Goal: Task Accomplishment & Management: Manage account settings

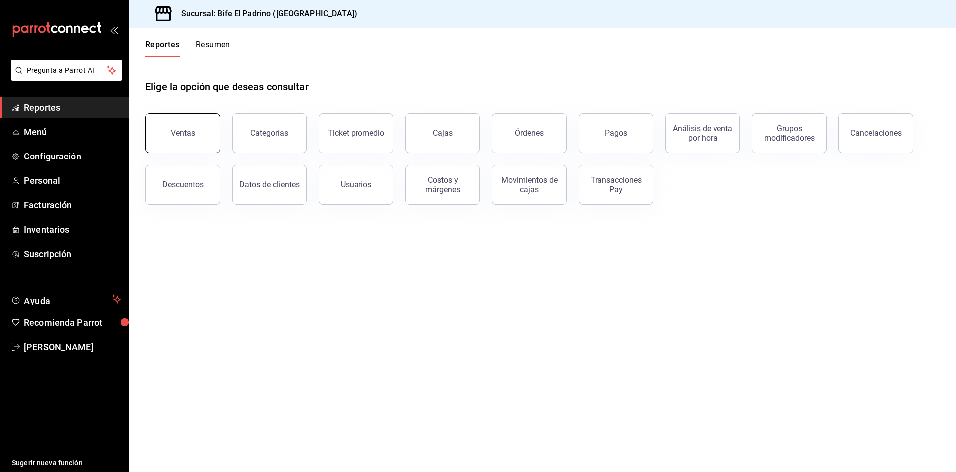
click at [212, 131] on button "Ventas" at bounding box center [182, 133] width 75 height 40
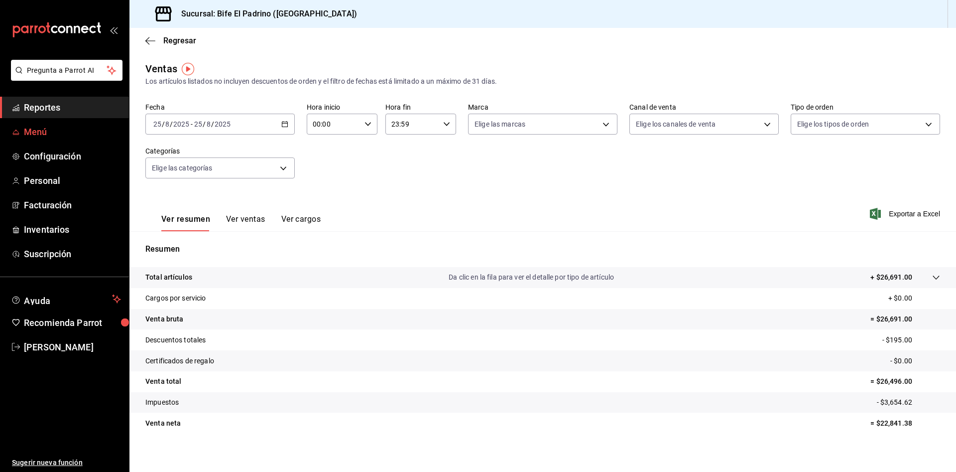
click at [62, 139] on link "Menú" at bounding box center [64, 131] width 129 height 21
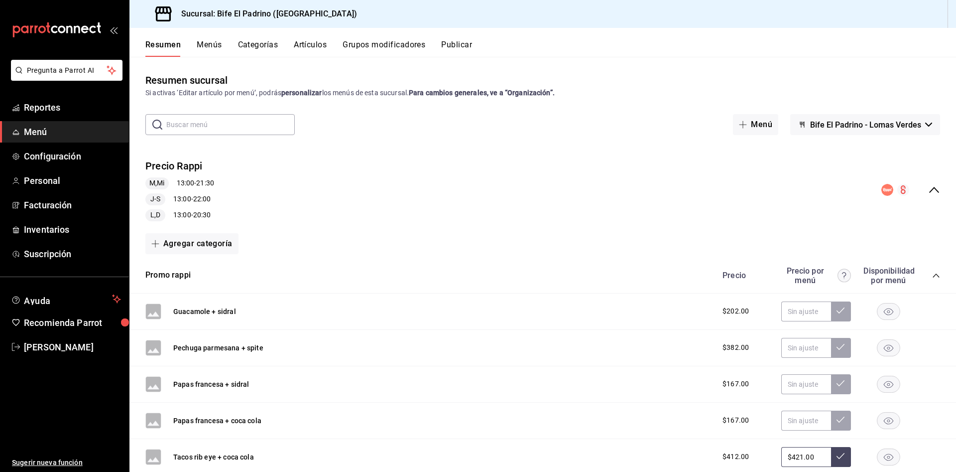
click at [322, 48] on button "Artículos" at bounding box center [310, 48] width 33 height 17
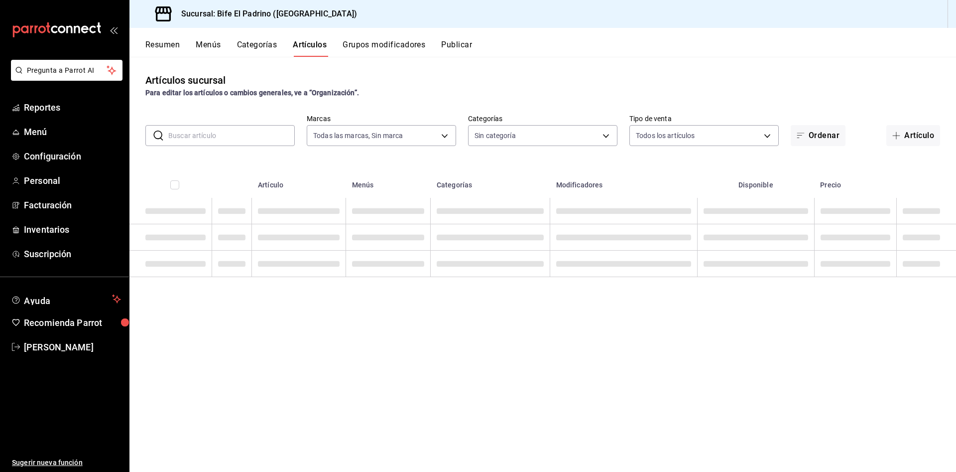
type input "29812e5a-8f7c-4e92-8f2a-002f081b0597"
type input "bc650e36-a961-4861-9e37-2f12a5ff24cd,f2724b68-9eb3-4990-9aa8-ed2a402c5d6a,a524e…"
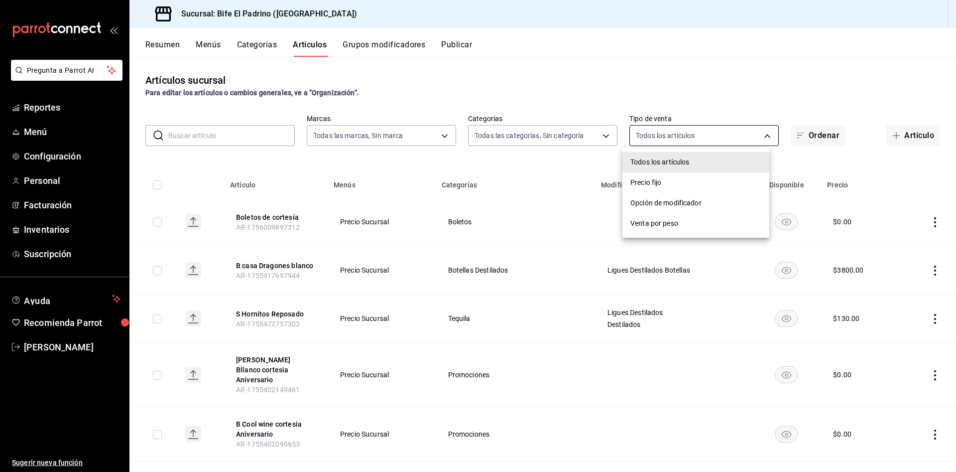
click at [761, 131] on body "Pregunta a Parrot AI Reportes Menú Configuración Personal Facturación Inventari…" at bounding box center [478, 236] width 956 height 472
click at [604, 135] on div at bounding box center [478, 236] width 956 height 472
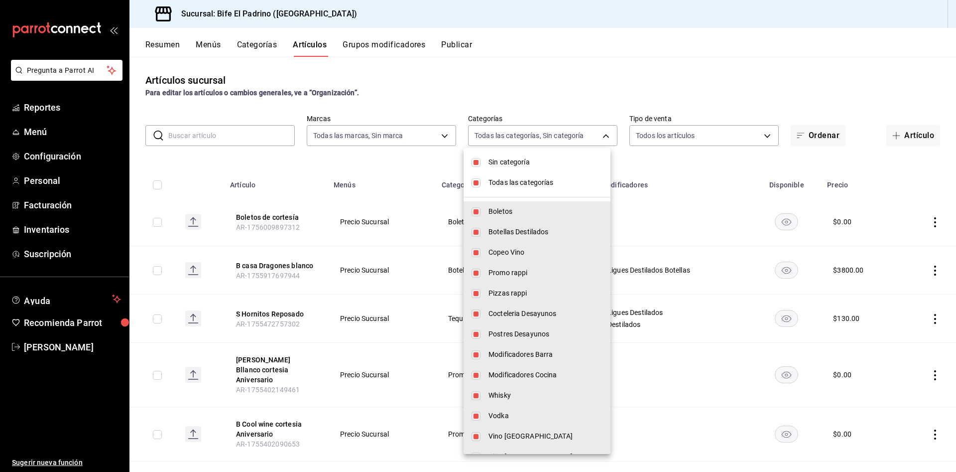
click at [604, 135] on body "Pregunta a Parrot AI Reportes Menú Configuración Personal Facturación Inventari…" at bounding box center [478, 236] width 956 height 472
click at [477, 159] on input "checkbox" at bounding box center [476, 162] width 9 height 9
checkbox input "false"
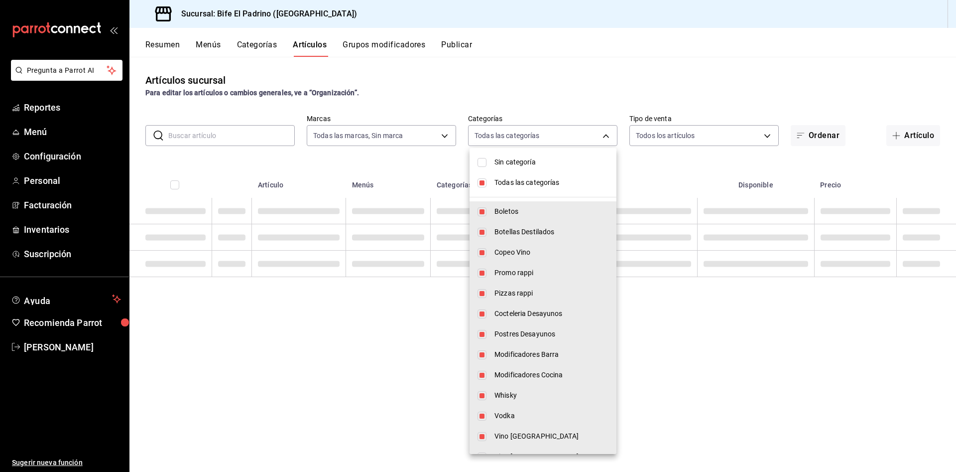
click at [482, 183] on li "Todas las categorías" at bounding box center [543, 182] width 147 height 20
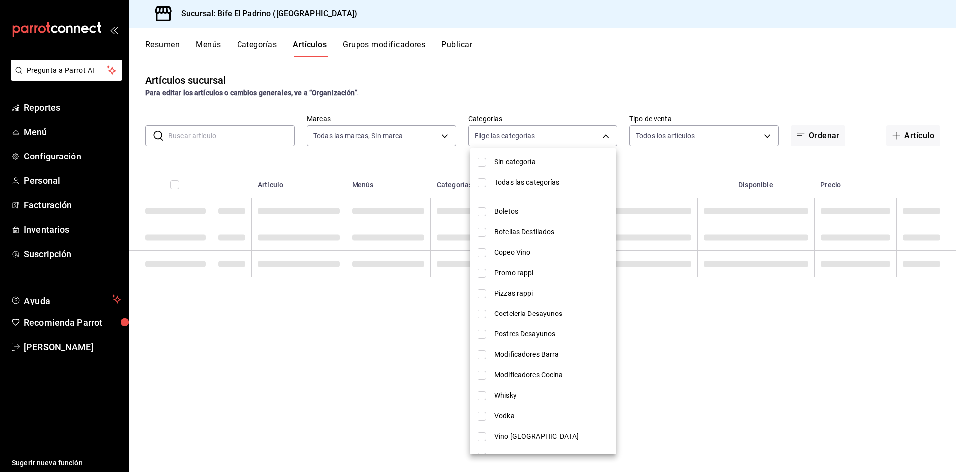
checkbox input "false"
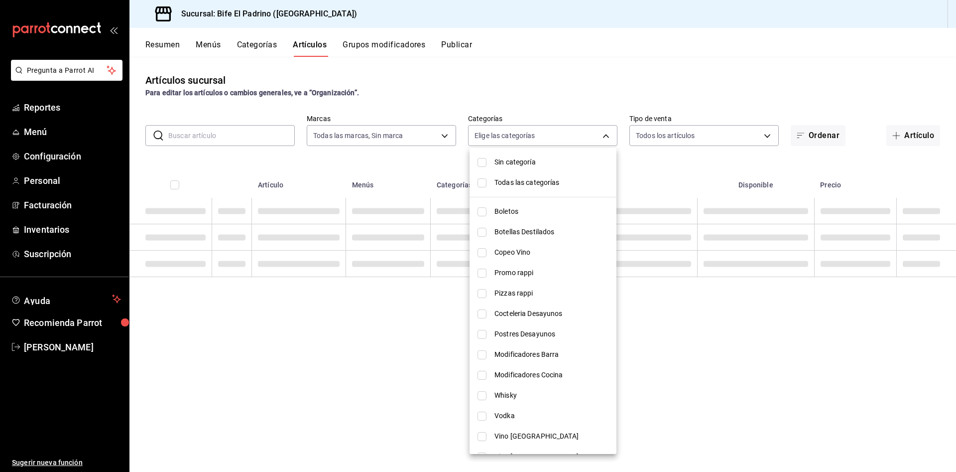
checkbox input "false"
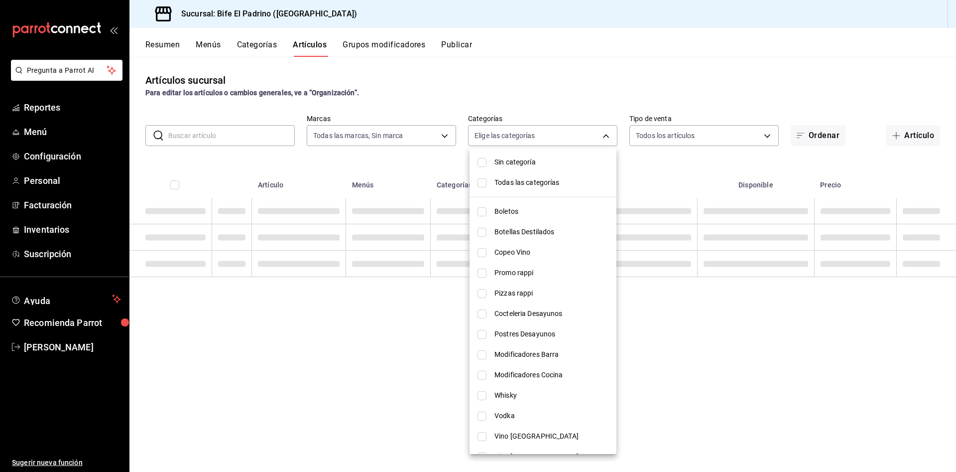
checkbox input "false"
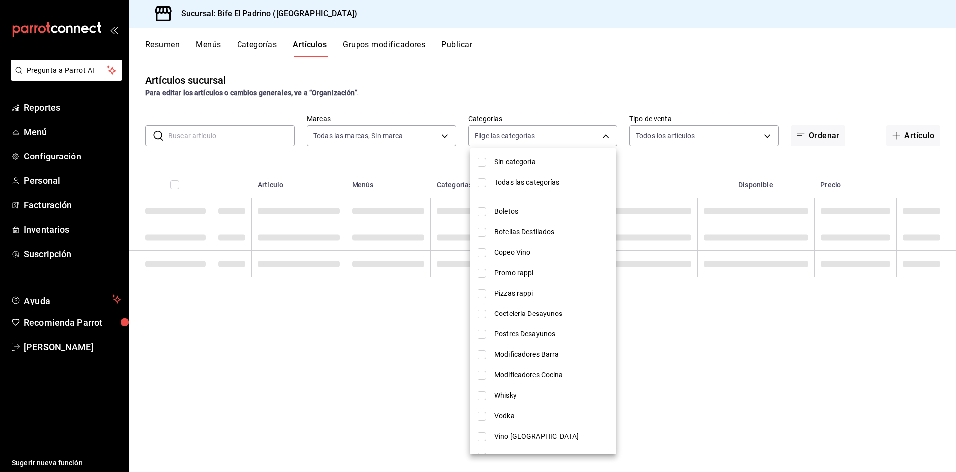
checkbox input "false"
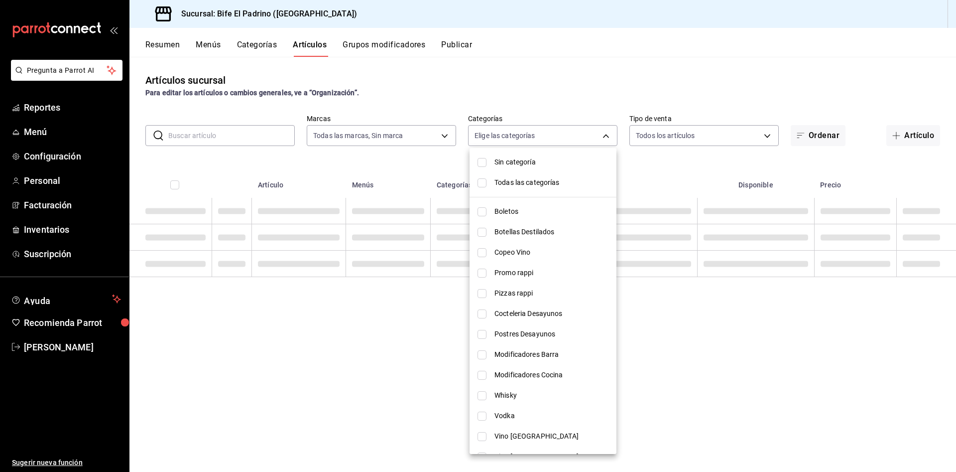
checkbox input "false"
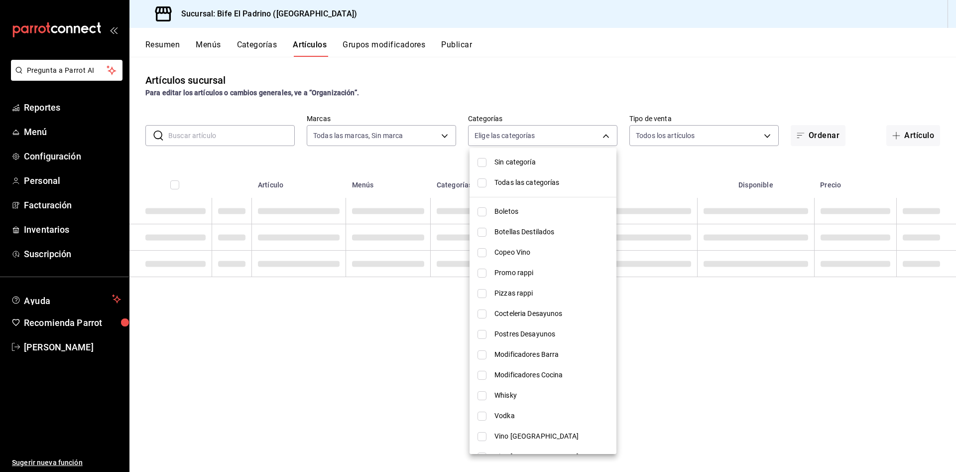
checkbox input "false"
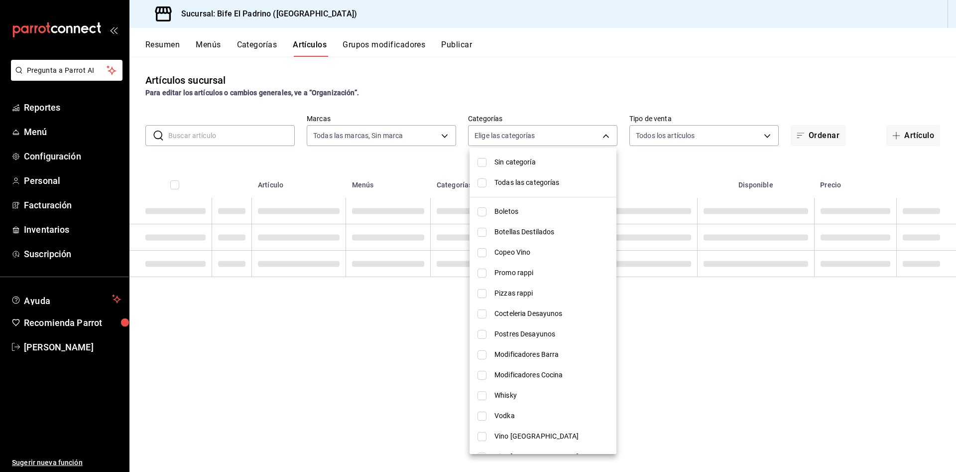
checkbox input "false"
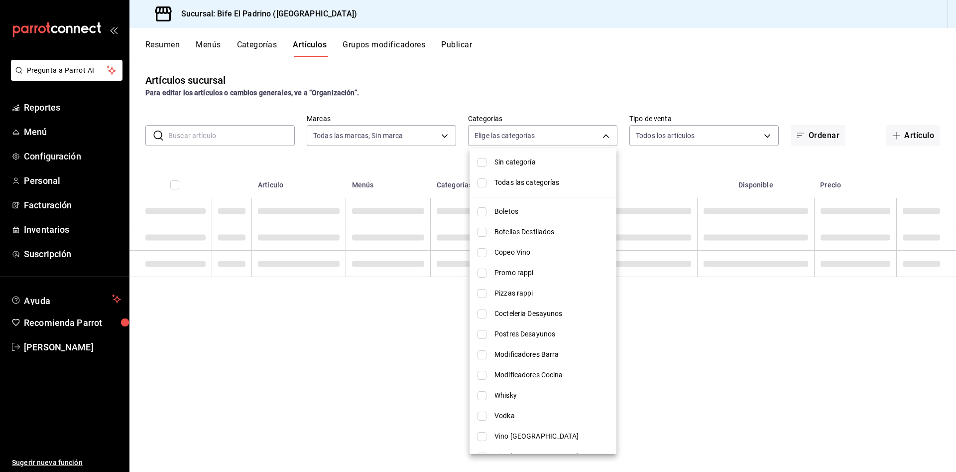
checkbox input "false"
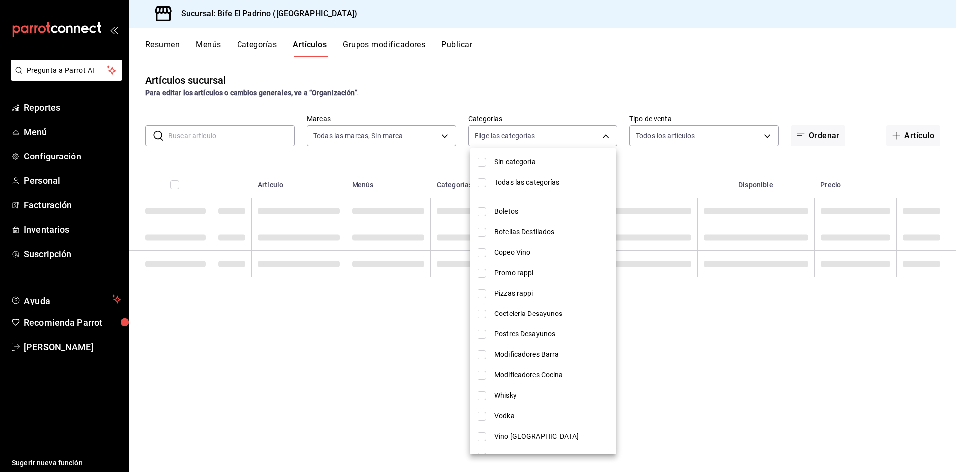
checkbox input "false"
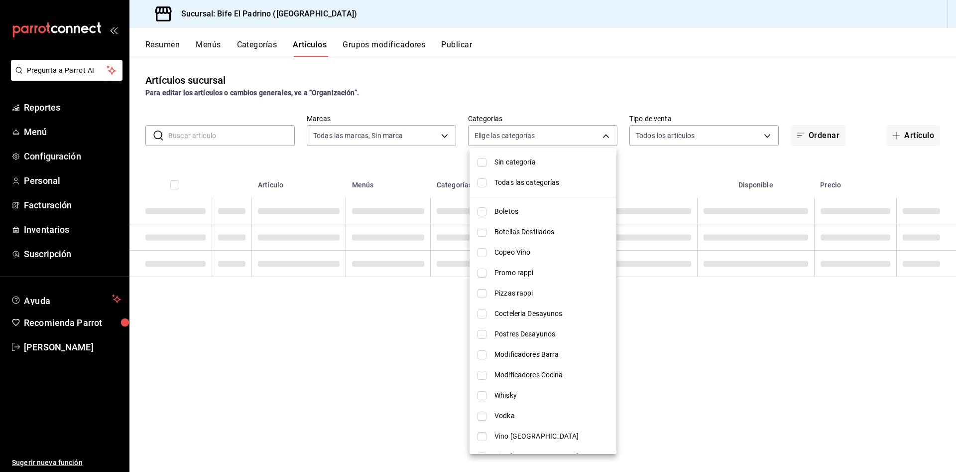
checkbox input "false"
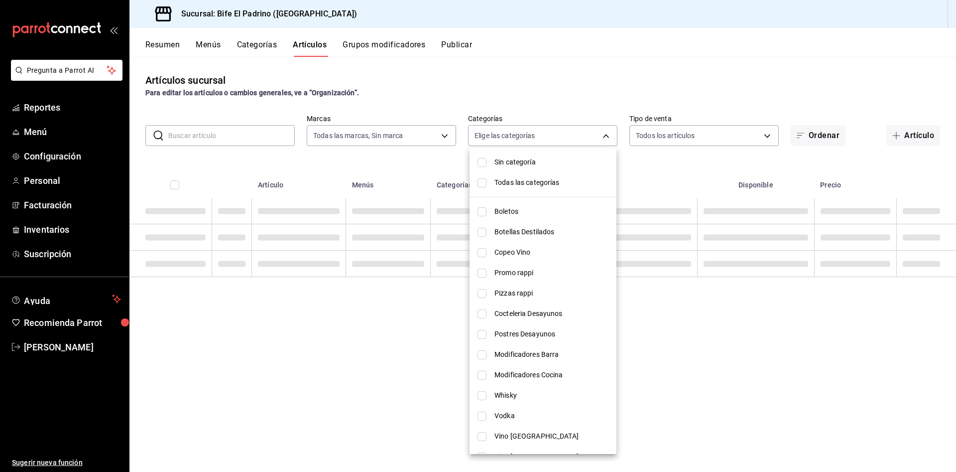
checkbox input "false"
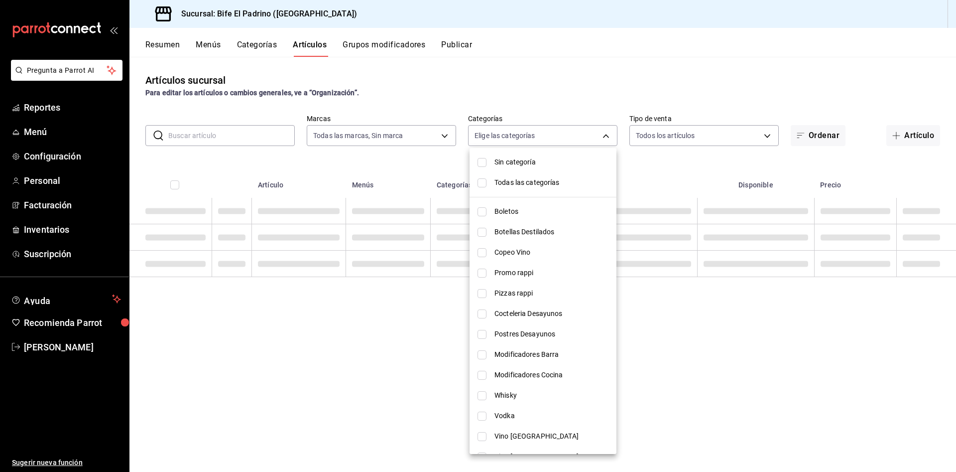
checkbox input "false"
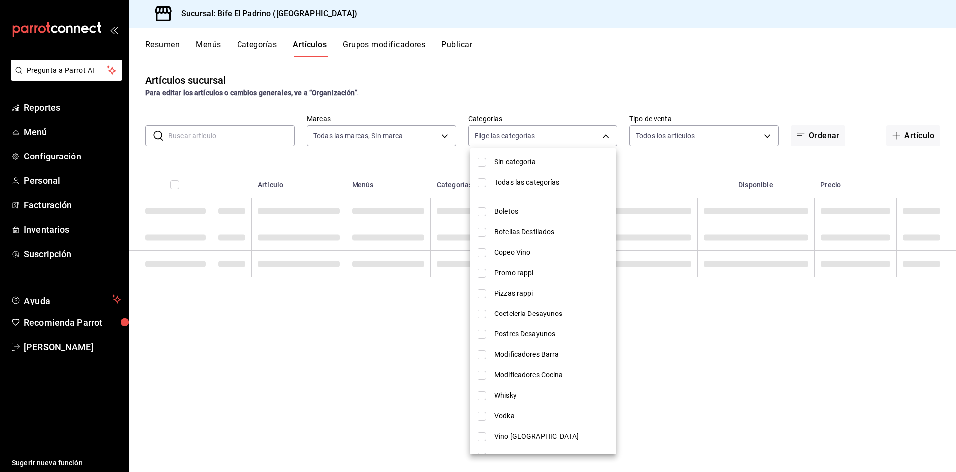
checkbox input "false"
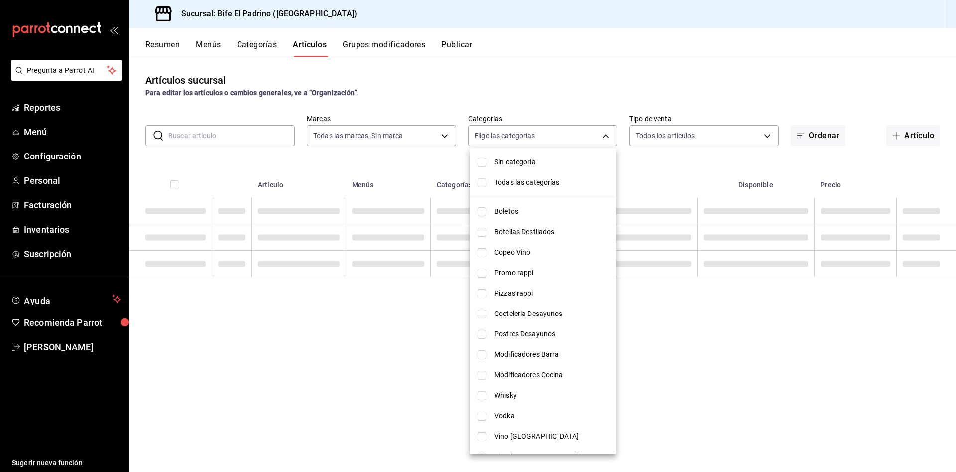
checkbox input "false"
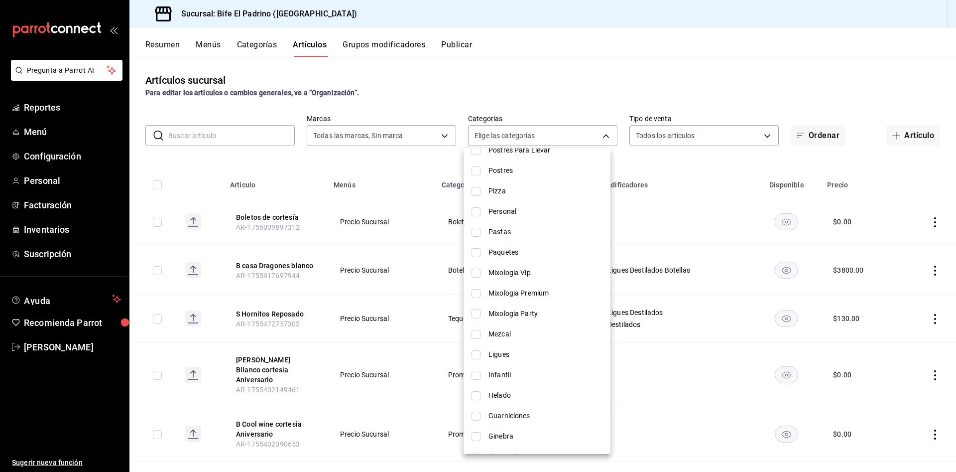
scroll to position [550, 0]
click at [476, 272] on input "checkbox" at bounding box center [476, 274] width 9 height 9
checkbox input "true"
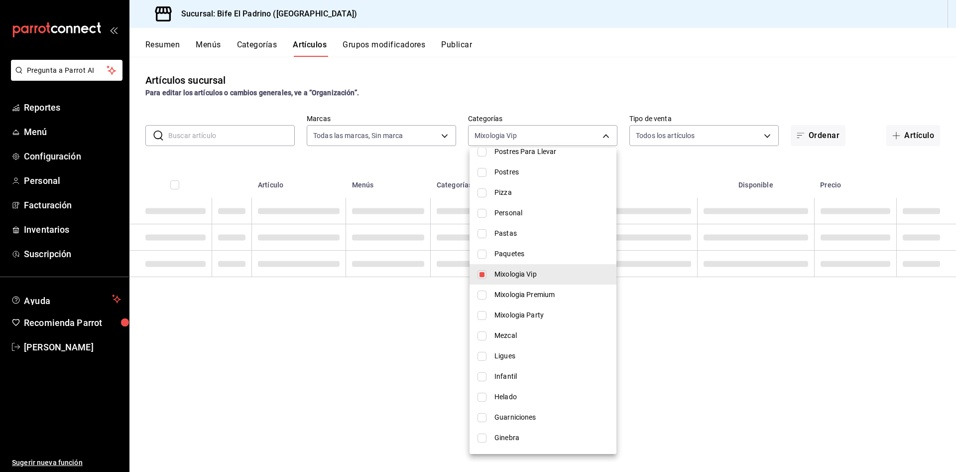
click at [484, 299] on li "Mixologia Premium" at bounding box center [543, 294] width 147 height 20
type input "1d2c5986-edd9-4a64-922c-783683acbc40,a4b21172-25d2-47cb-acb0-37d999ae7549"
checkbox input "true"
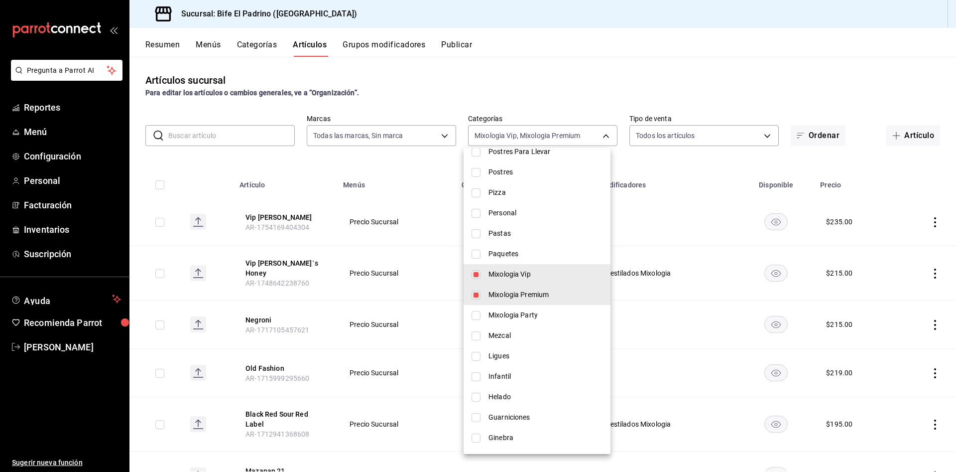
click at [480, 316] on input "checkbox" at bounding box center [476, 315] width 9 height 9
checkbox input "true"
type input "1d2c5986-edd9-4a64-922c-783683acbc40,a4b21172-25d2-47cb-acb0-37d999ae7549,b323a…"
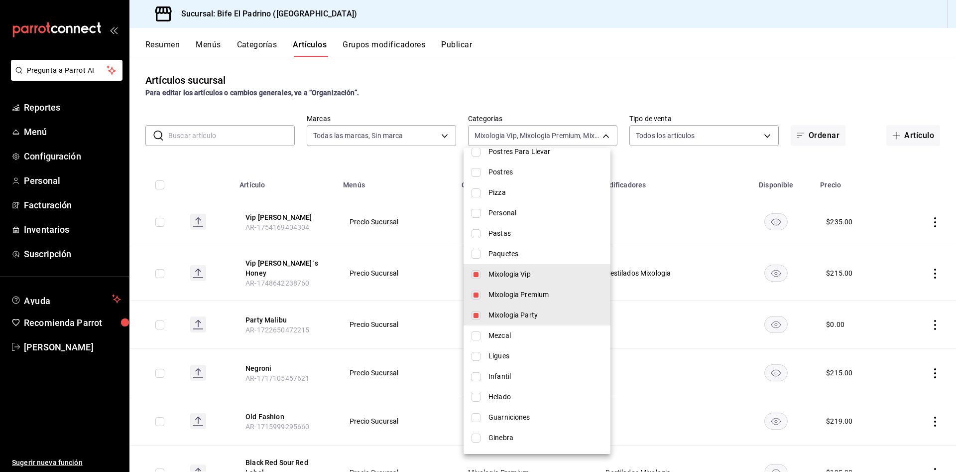
click at [406, 157] on div at bounding box center [478, 236] width 956 height 472
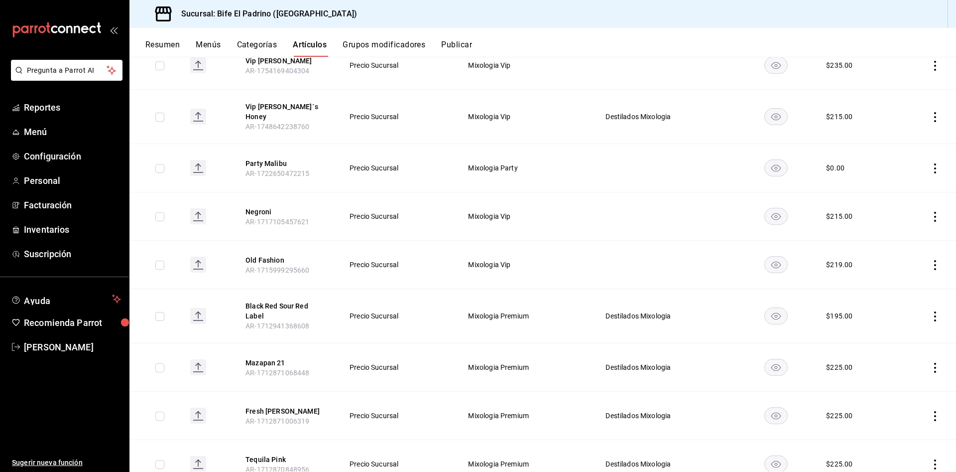
scroll to position [0, 0]
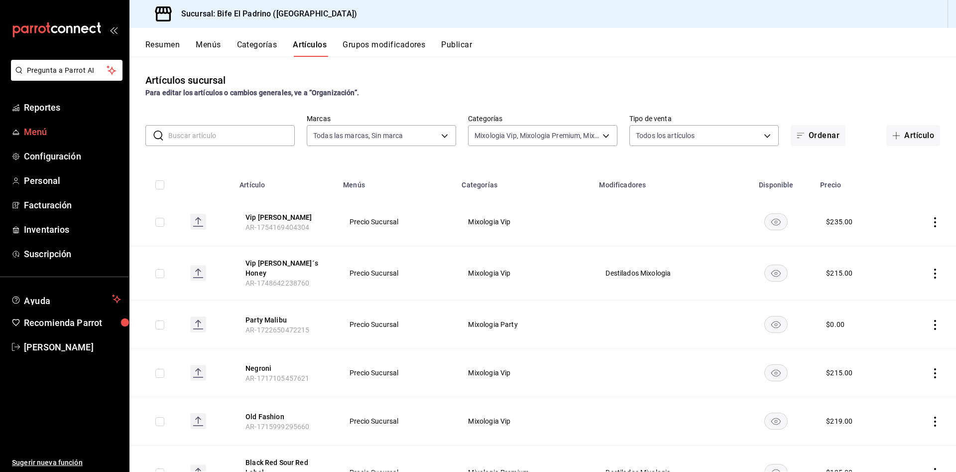
click at [32, 133] on span "Menú" at bounding box center [72, 131] width 97 height 13
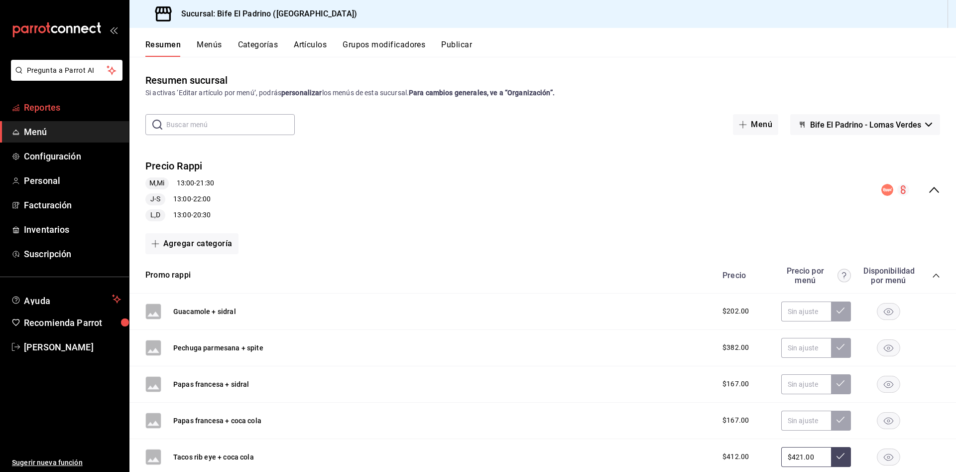
click at [67, 98] on link "Reportes" at bounding box center [64, 107] width 129 height 21
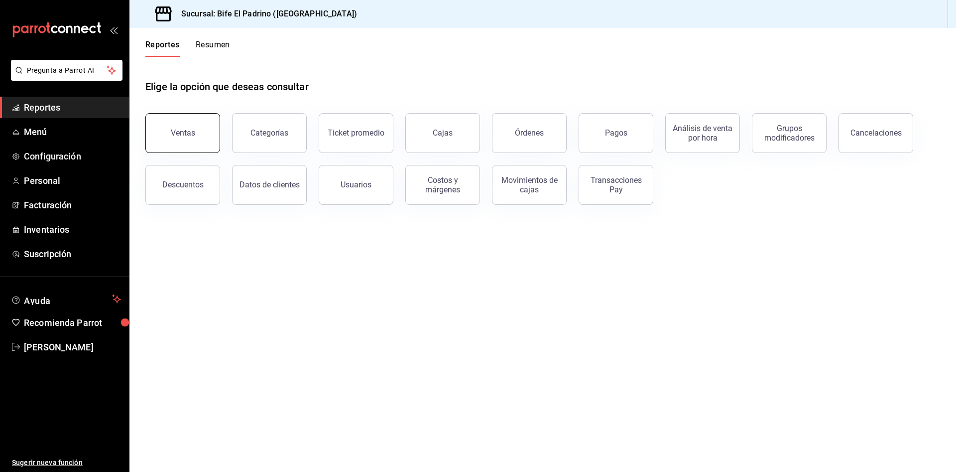
click at [188, 137] on div "Ventas" at bounding box center [183, 132] width 24 height 9
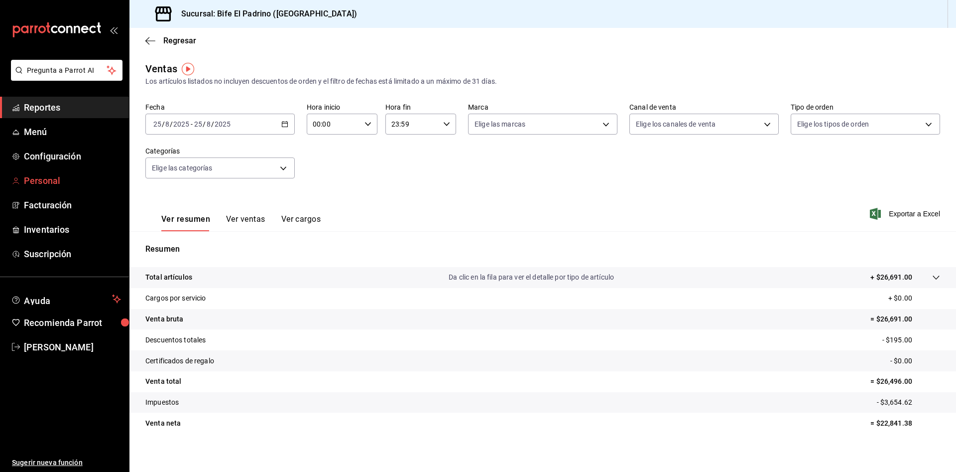
click at [42, 179] on span "Personal" at bounding box center [72, 180] width 97 height 13
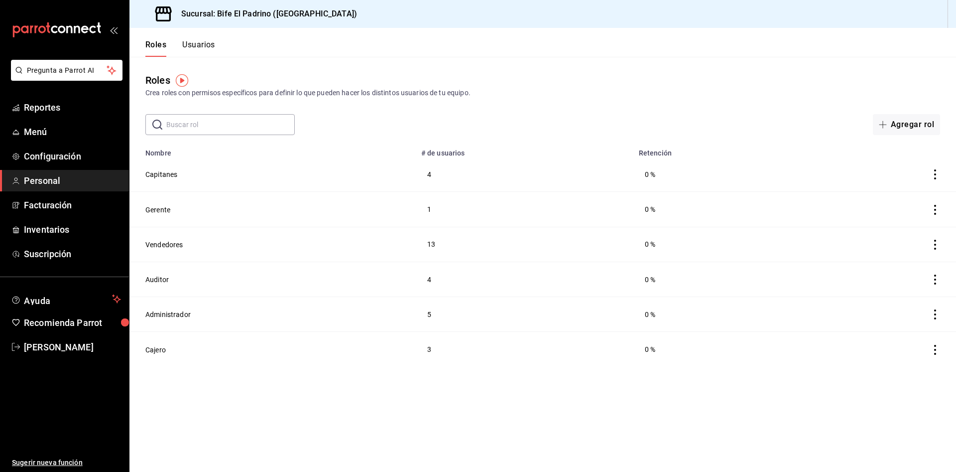
click at [208, 41] on button "Usuarios" at bounding box center [198, 48] width 33 height 17
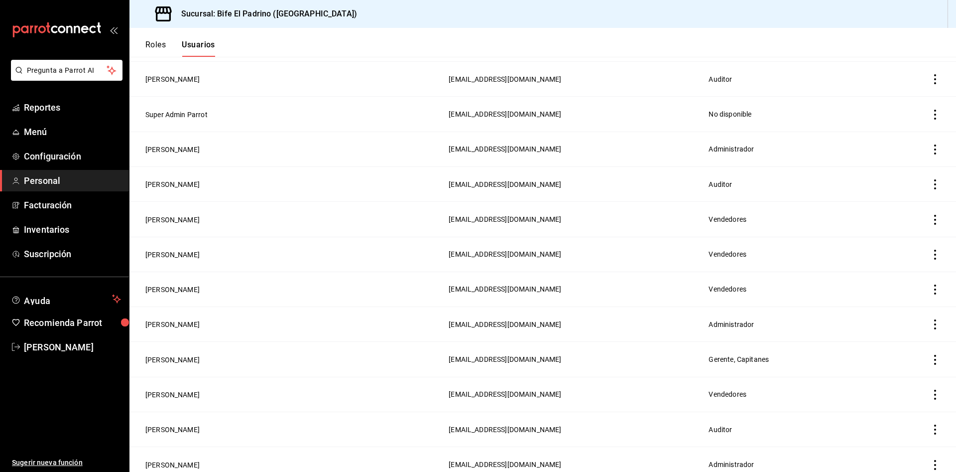
scroll to position [695, 0]
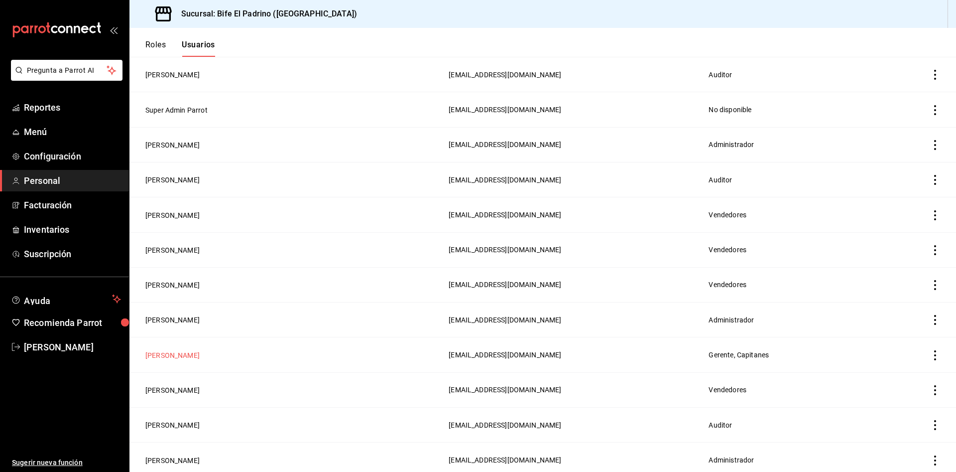
click at [175, 350] on button "[PERSON_NAME]" at bounding box center [172, 355] width 54 height 10
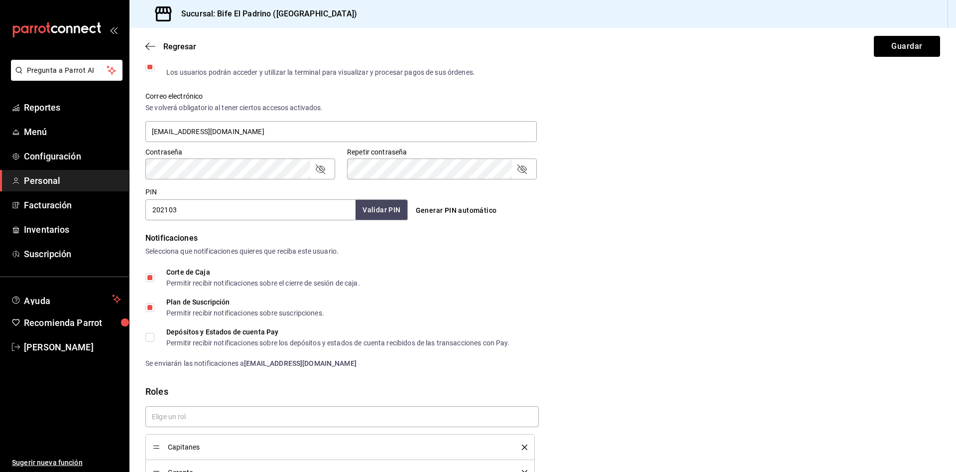
scroll to position [351, 0]
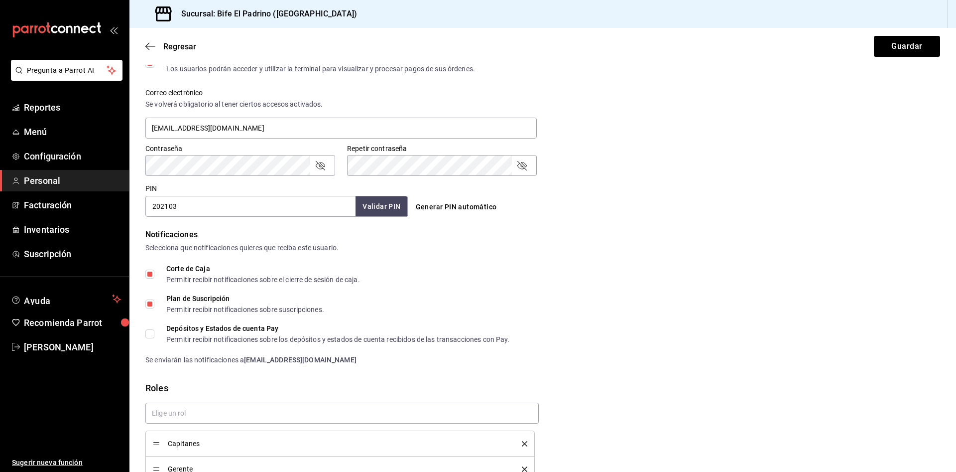
click at [215, 208] on input "202103" at bounding box center [250, 206] width 210 height 21
type input "2"
type input "202115"
click at [386, 207] on button "Validar PIN" at bounding box center [381, 206] width 53 height 21
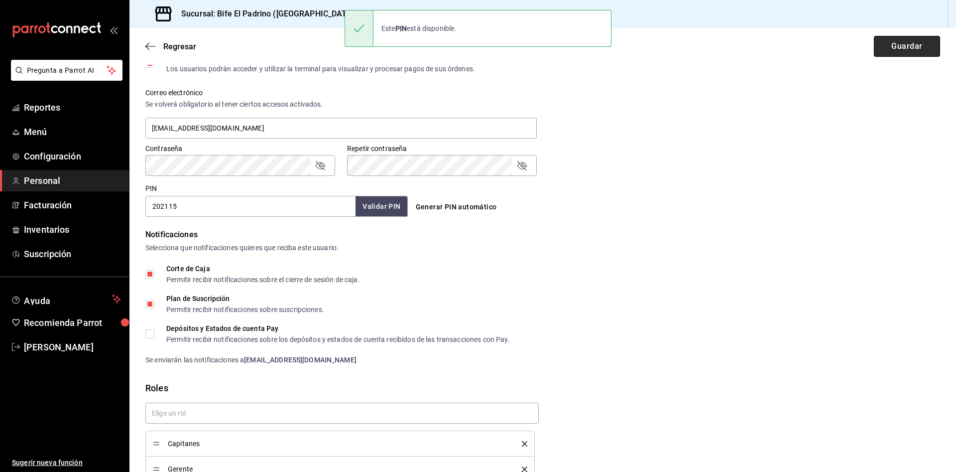
click at [881, 46] on button "Guardar" at bounding box center [907, 46] width 66 height 21
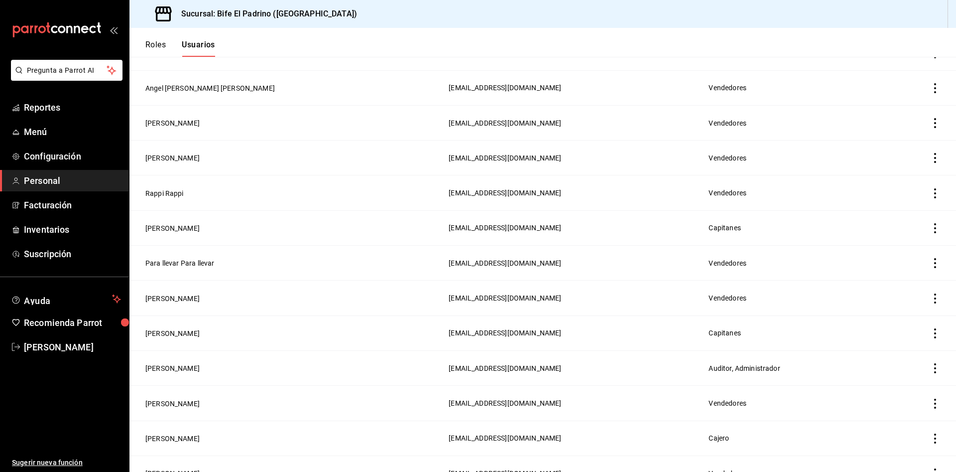
scroll to position [157, 0]
click at [930, 122] on icon "actions" at bounding box center [935, 123] width 10 height 10
click at [892, 127] on li "Eliminar" at bounding box center [887, 135] width 84 height 28
click at [879, 156] on button "Eliminar" at bounding box center [879, 153] width 66 height 21
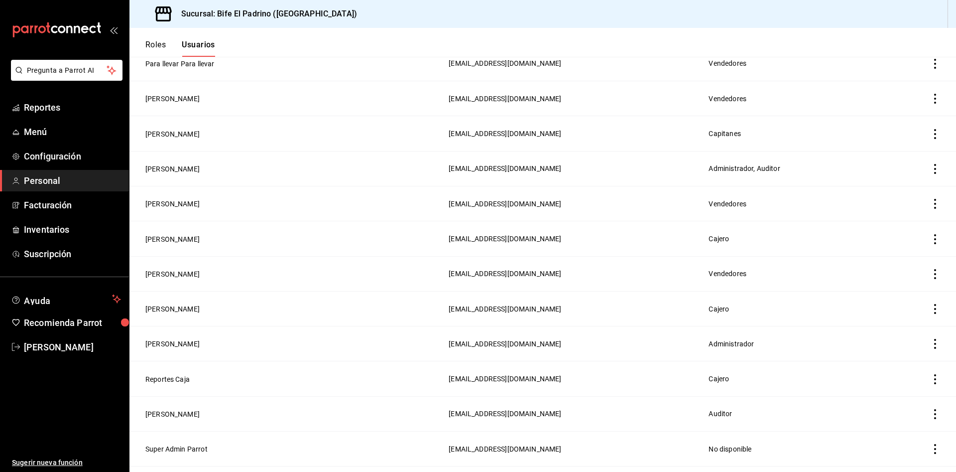
scroll to position [322, 0]
click at [443, 229] on td "[EMAIL_ADDRESS][DOMAIN_NAME]" at bounding box center [573, 239] width 260 height 35
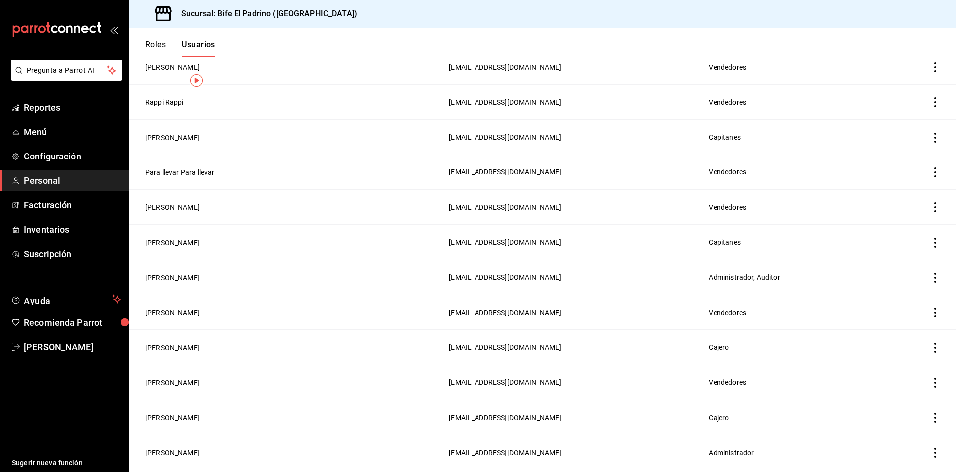
scroll to position [0, 0]
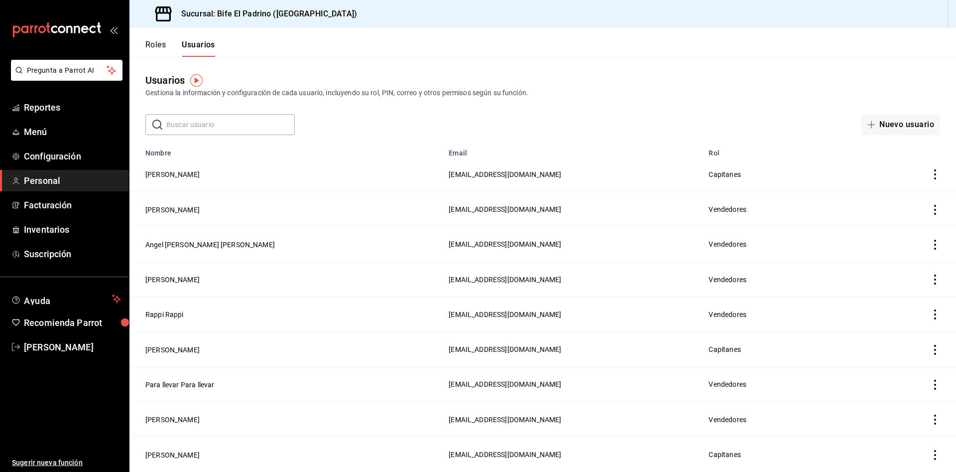
click at [930, 170] on icon "actions" at bounding box center [935, 174] width 10 height 10
click at [899, 184] on span "Eliminar" at bounding box center [887, 188] width 25 height 8
click at [876, 206] on button "Eliminar" at bounding box center [879, 207] width 66 height 21
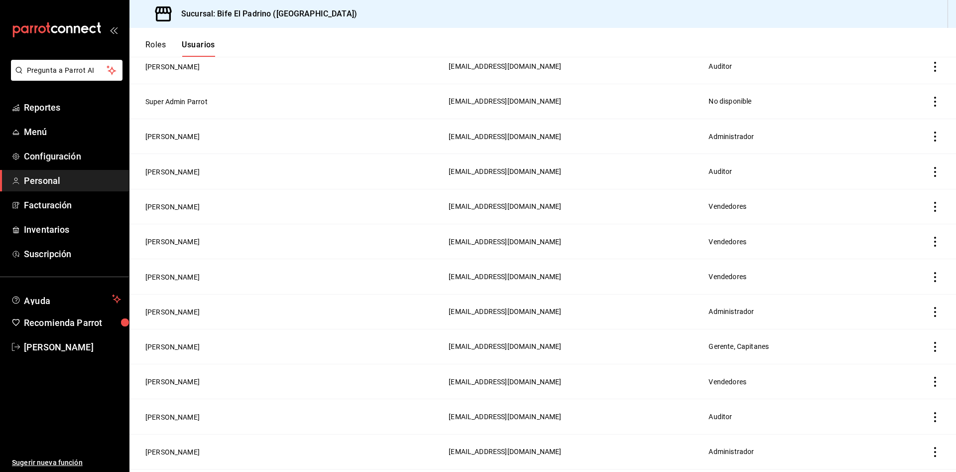
scroll to position [651, 0]
